Goal: Information Seeking & Learning: Stay updated

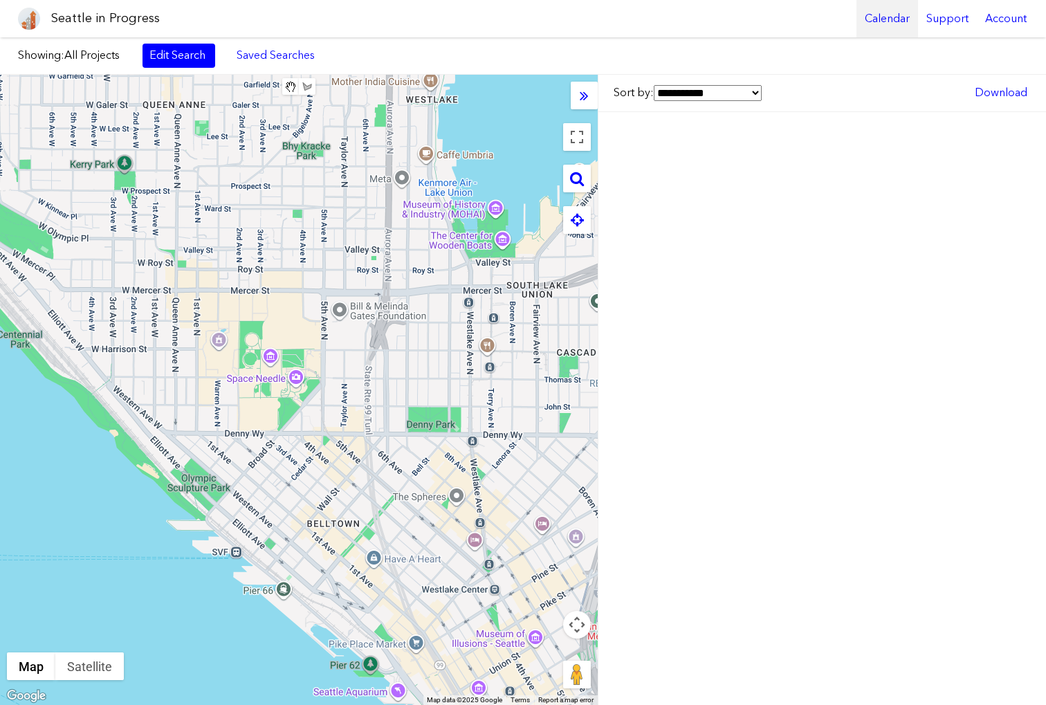
click at [891, 10] on link "Calendar" at bounding box center [888, 18] width 62 height 37
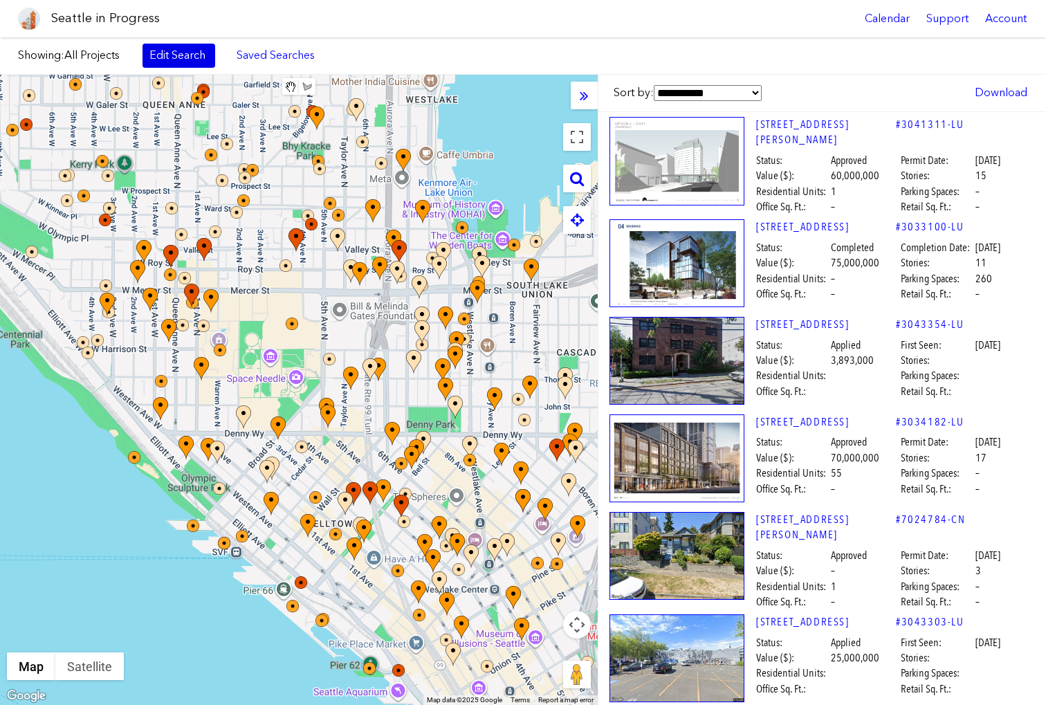
click at [190, 55] on link "Edit Search" at bounding box center [179, 56] width 73 height 24
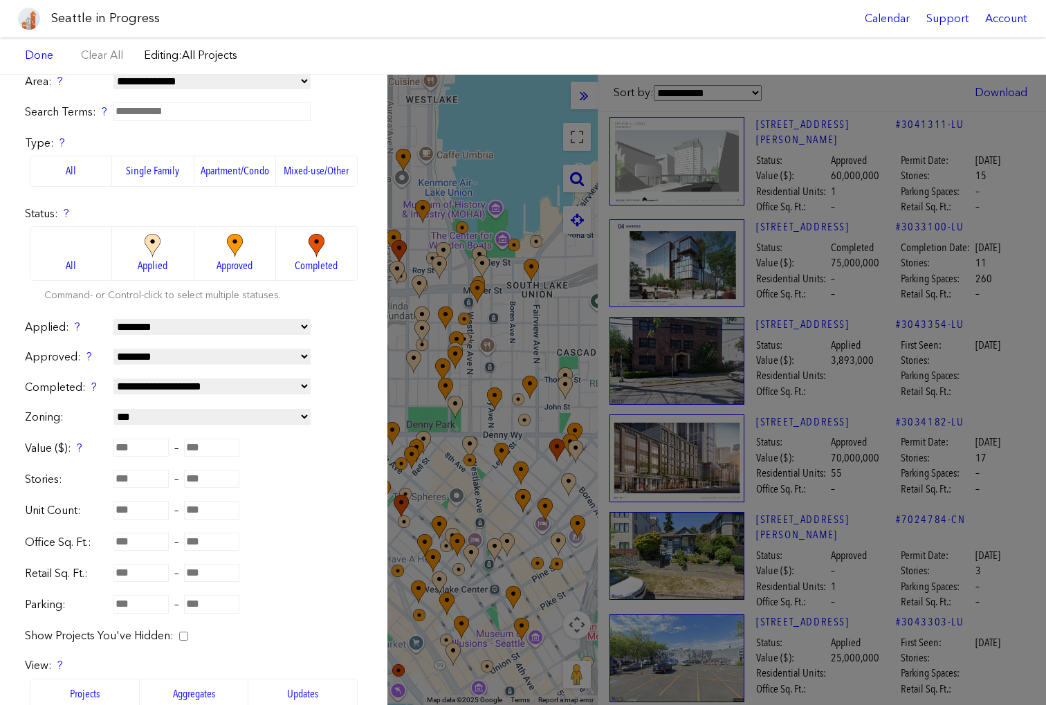
scroll to position [222, 0]
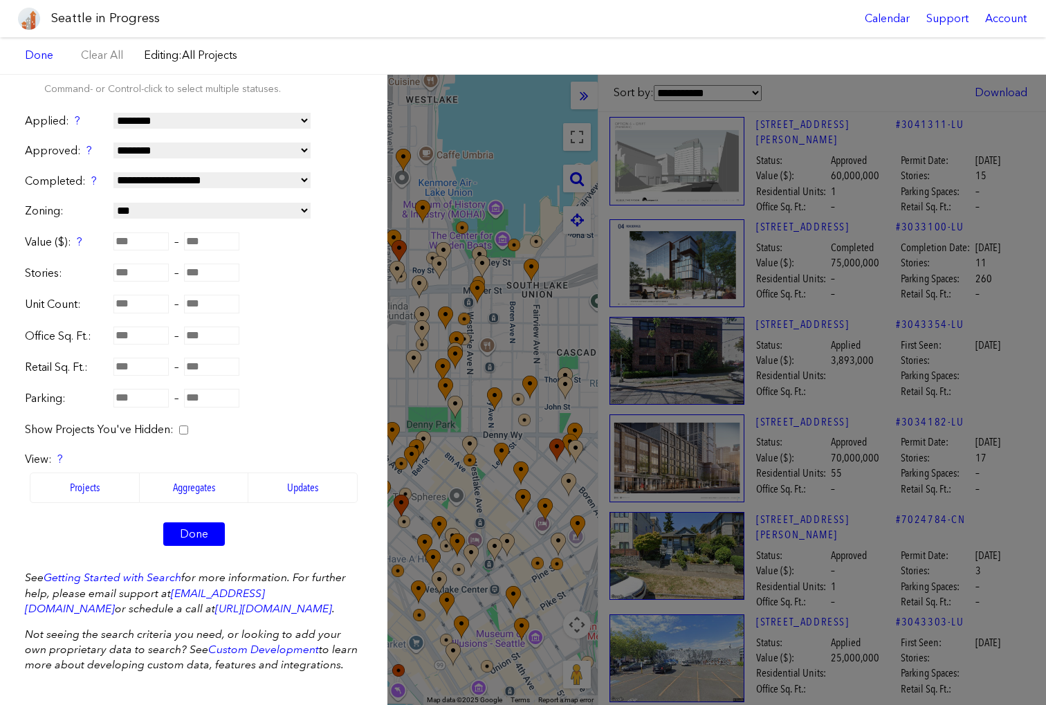
click at [287, 482] on label "Updates" at bounding box center [302, 488] width 109 height 30
click at [190, 529] on link "Done" at bounding box center [194, 534] width 62 height 24
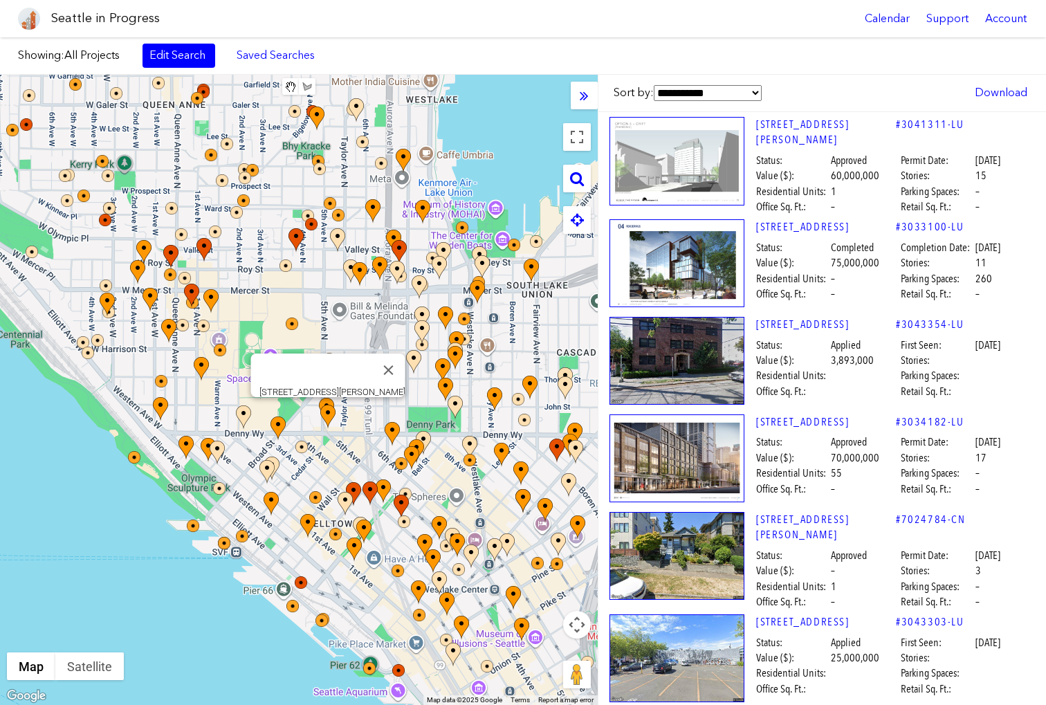
select select "****"
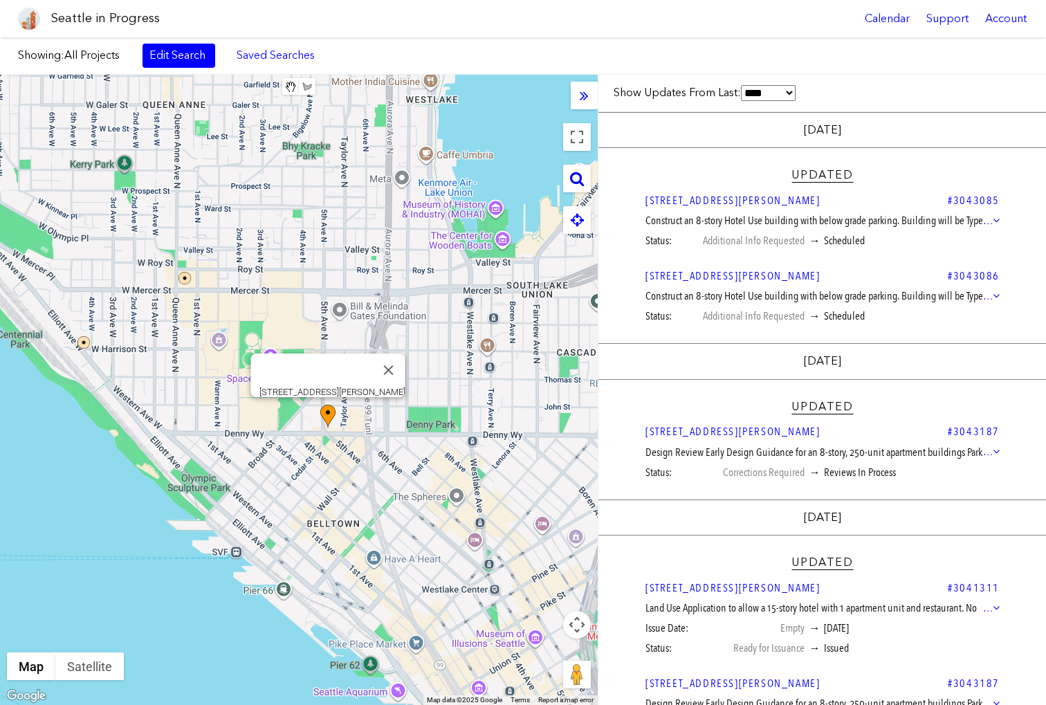
click at [324, 416] on img at bounding box center [327, 417] width 15 height 24
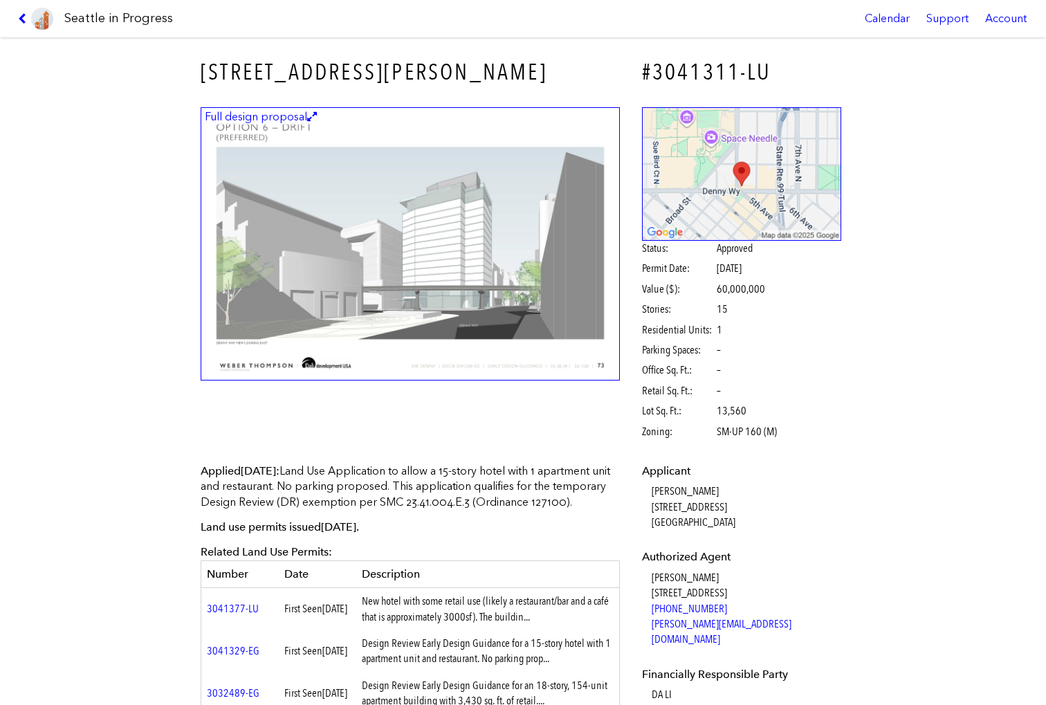
click at [34, 11] on img at bounding box center [42, 19] width 22 height 22
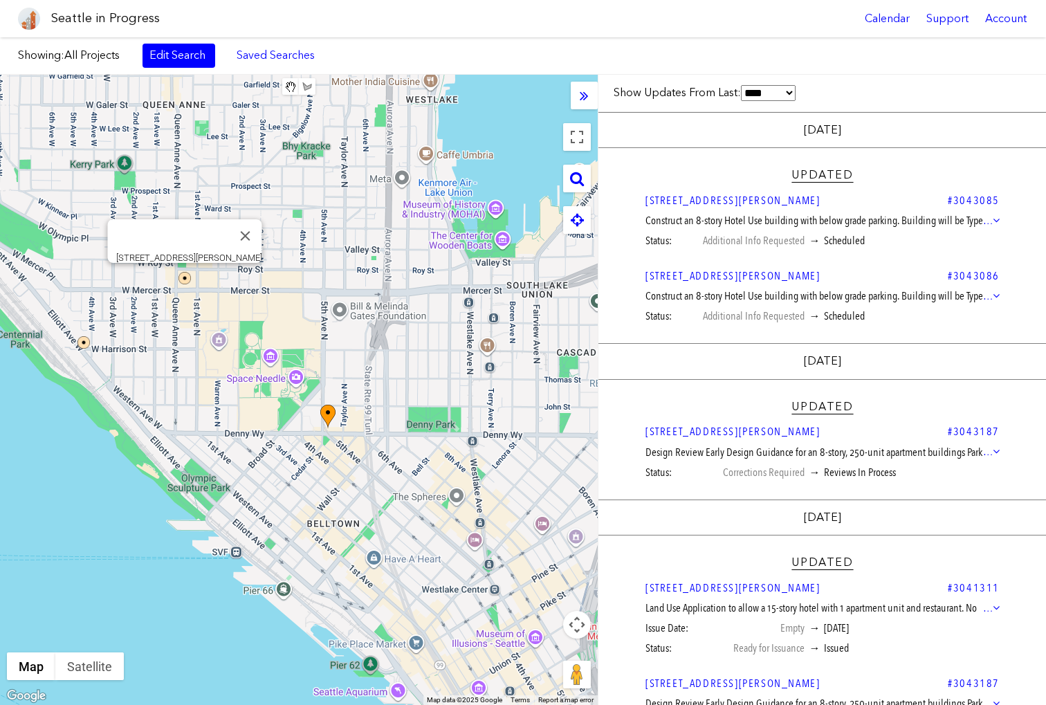
scroll to position [46, 0]
